Goal: Information Seeking & Learning: Learn about a topic

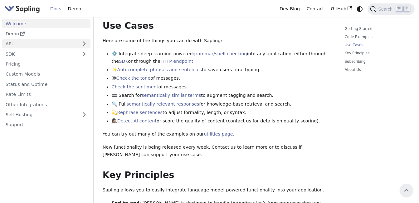
scroll to position [255, 0]
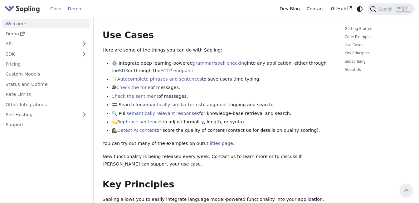
click at [74, 8] on link "Demo" at bounding box center [75, 9] width 20 height 10
